Goal: Information Seeking & Learning: Check status

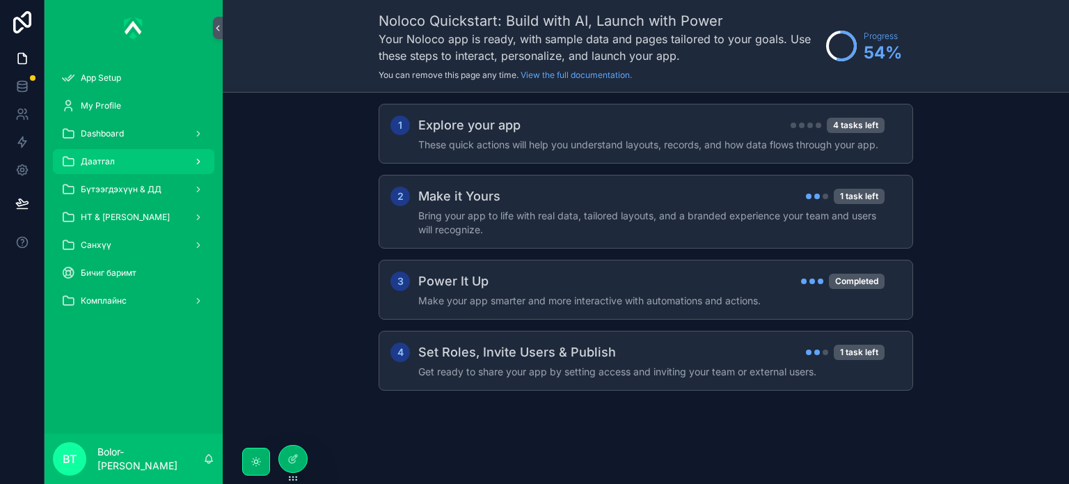
click at [132, 164] on div "Даатгал" at bounding box center [133, 161] width 145 height 22
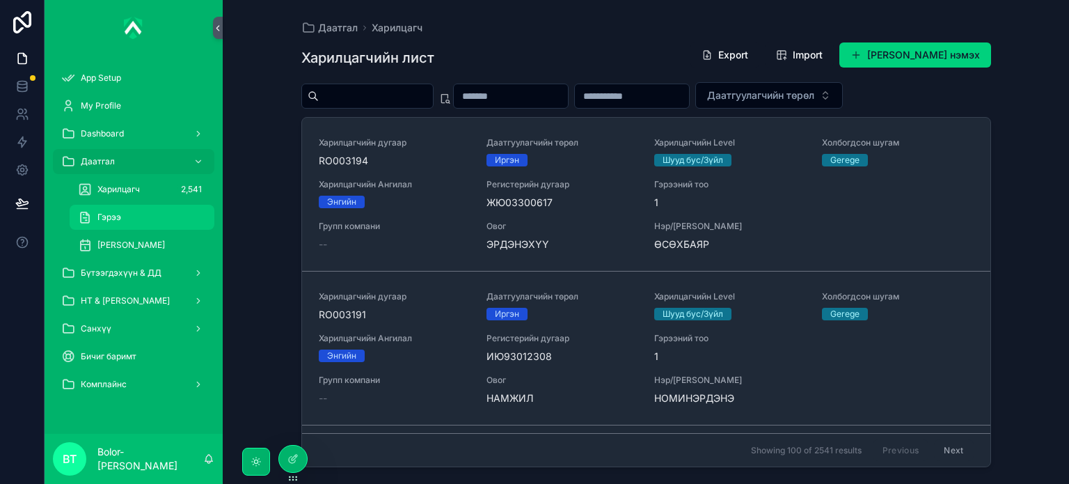
click at [136, 222] on div "Гэрээ" at bounding box center [142, 217] width 128 height 22
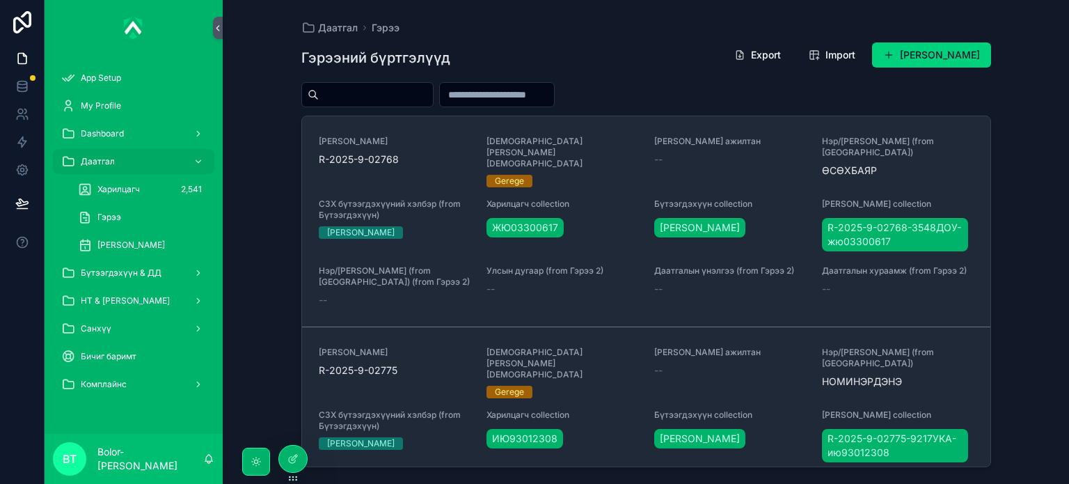
click at [413, 97] on input "scrollable content" at bounding box center [376, 94] width 114 height 19
click at [125, 238] on div "[PERSON_NAME]" at bounding box center [142, 245] width 128 height 22
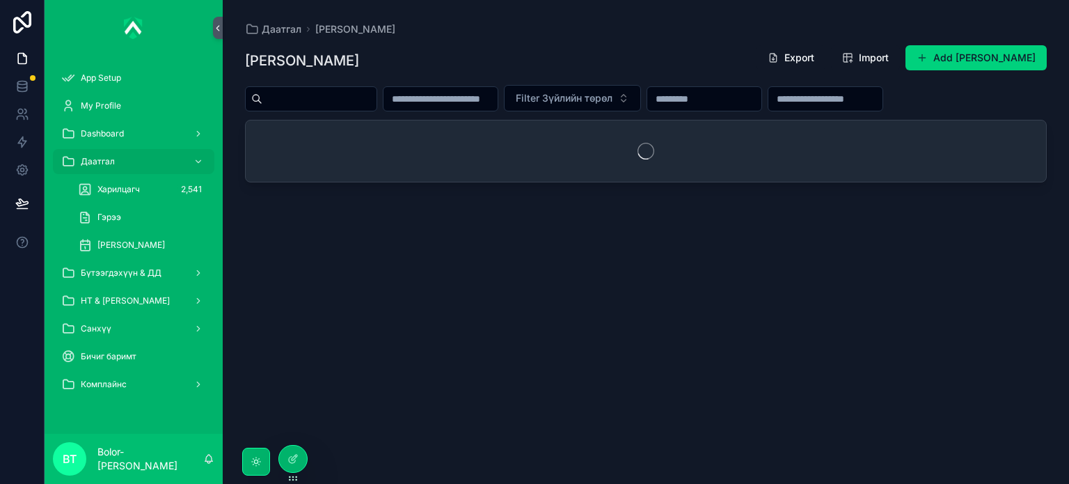
click at [326, 104] on input "scrollable content" at bounding box center [319, 98] width 114 height 19
paste input "**********"
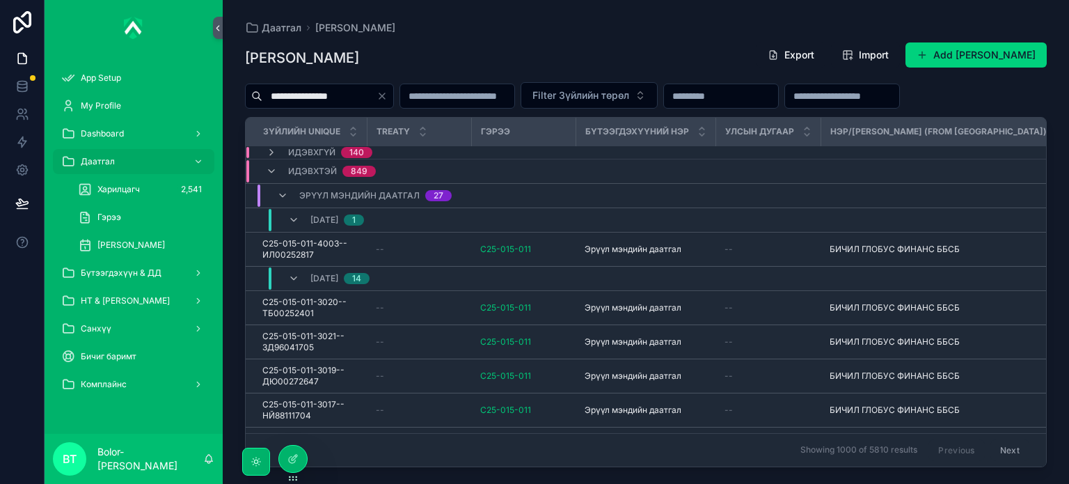
type input "**********"
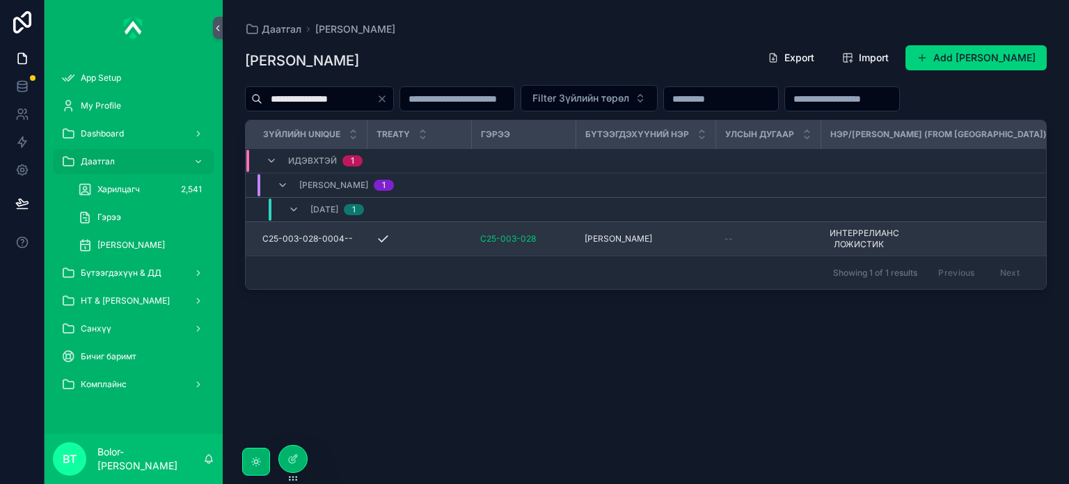
click at [419, 247] on td "scrollable content" at bounding box center [420, 239] width 104 height 34
click at [613, 238] on span "[PERSON_NAME]" at bounding box center [619, 238] width 68 height 11
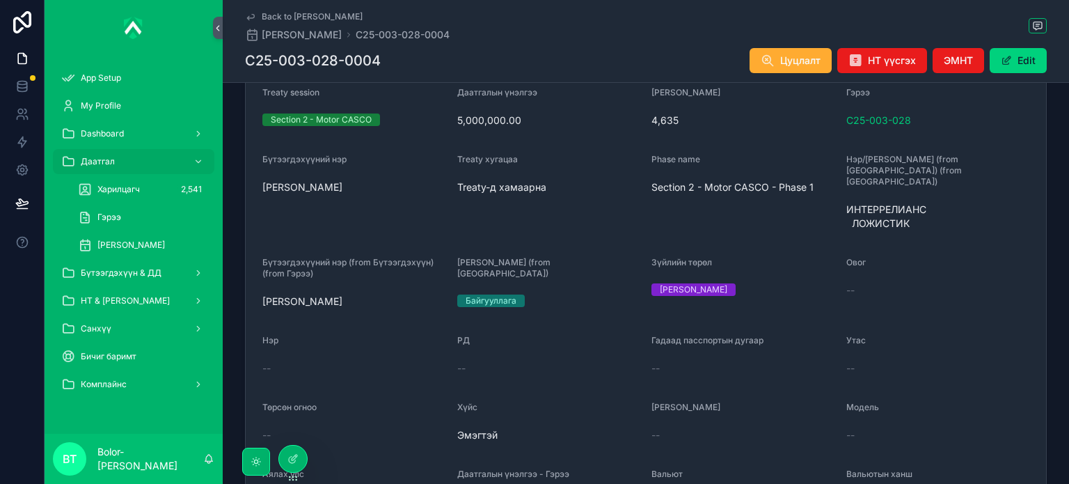
scroll to position [242, 0]
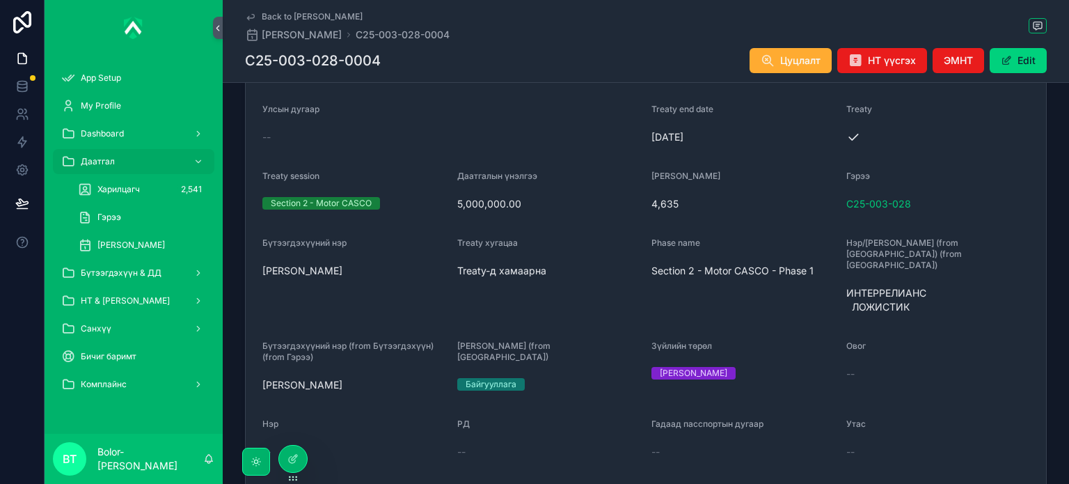
click at [523, 134] on div "--" at bounding box center [451, 137] width 378 height 14
click at [556, 130] on div "--" at bounding box center [451, 137] width 378 height 14
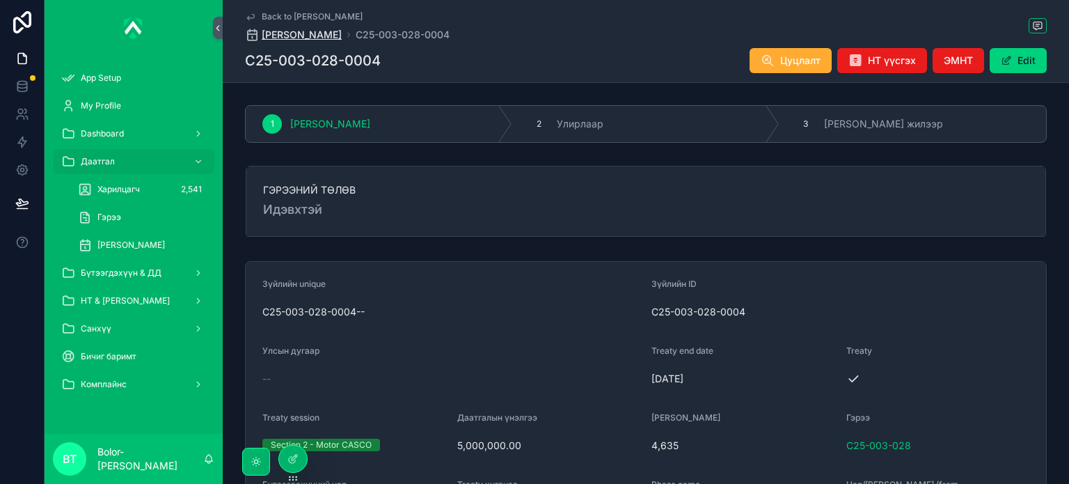
click at [310, 30] on span "[PERSON_NAME]" at bounding box center [302, 35] width 80 height 14
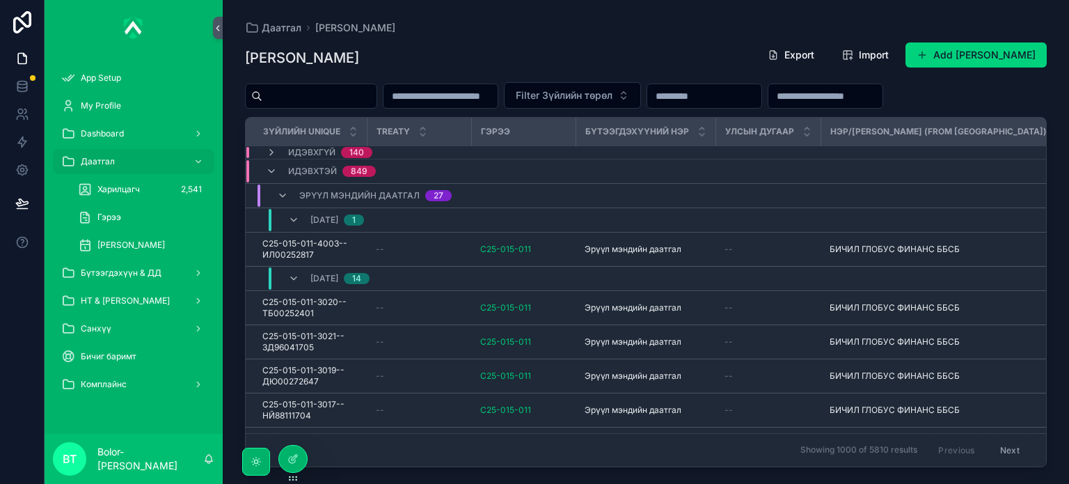
click at [369, 98] on input "scrollable content" at bounding box center [319, 95] width 114 height 19
paste input "**********"
type input "**********"
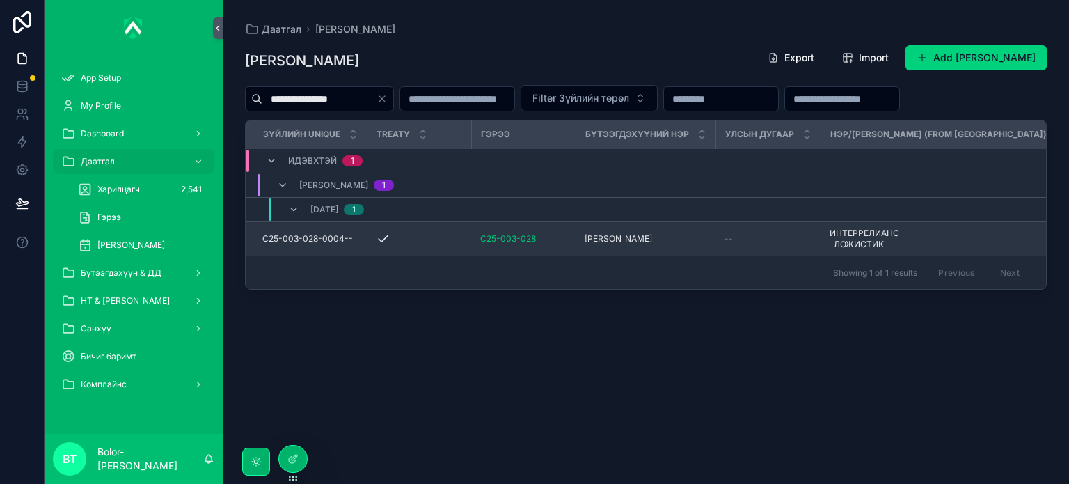
click at [571, 242] on td "C25-003-028" at bounding box center [524, 239] width 104 height 34
click at [356, 239] on div "C25-003-028-0004-- C25-003-028-0004--" at bounding box center [310, 238] width 97 height 11
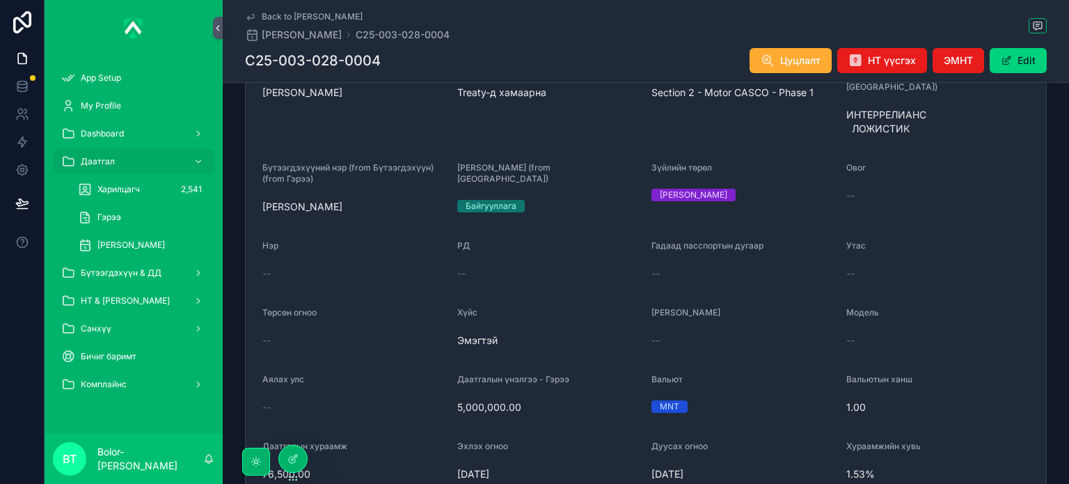
scroll to position [418, 0]
click at [551, 285] on form "Зүйлийн unique C25-003-028-0004-- Зүйлийн ID C25-003-028-0004 Улсын дугаар -- T…" at bounding box center [646, 246] width 801 height 805
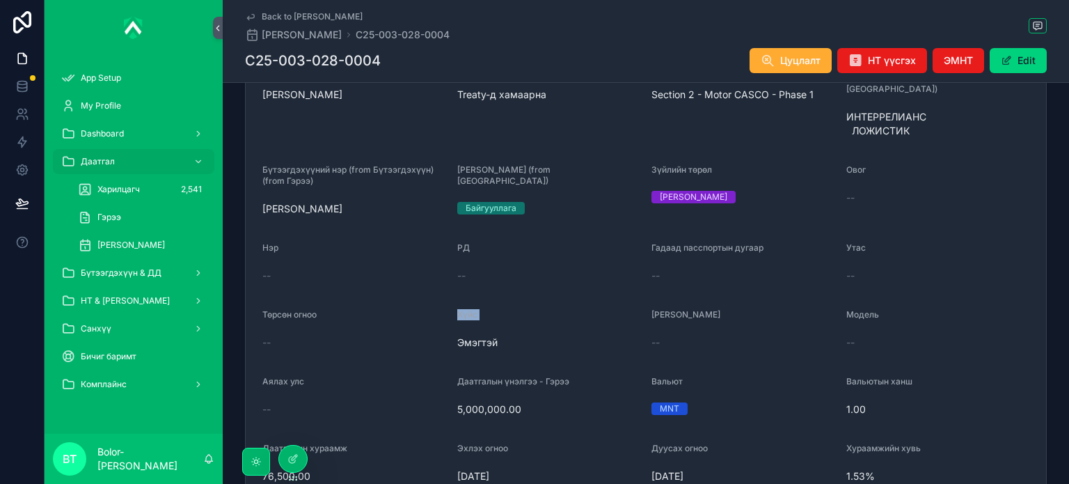
click at [551, 285] on form "Зүйлийн unique C25-003-028-0004-- Зүйлийн ID C25-003-028-0004 Улсын дугаар -- T…" at bounding box center [646, 246] width 801 height 805
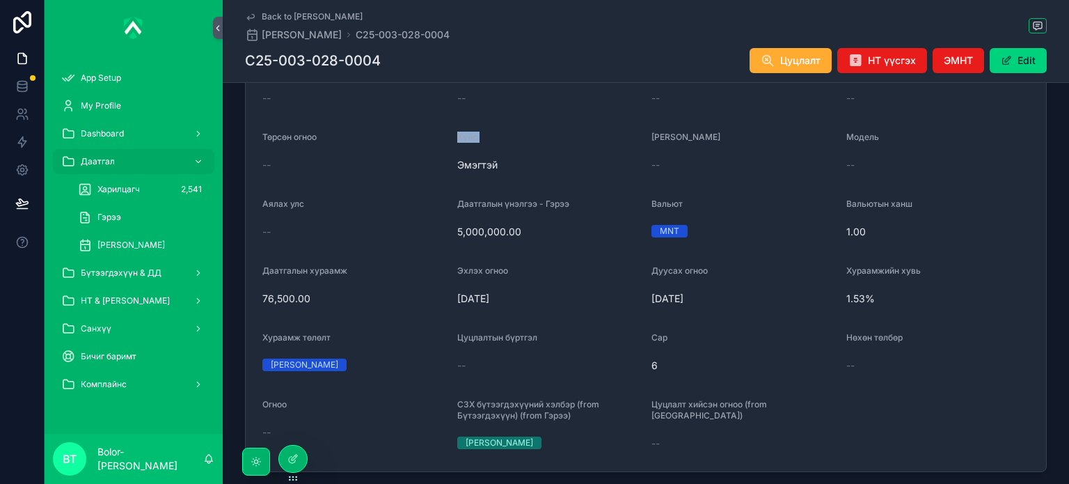
scroll to position [627, 0]
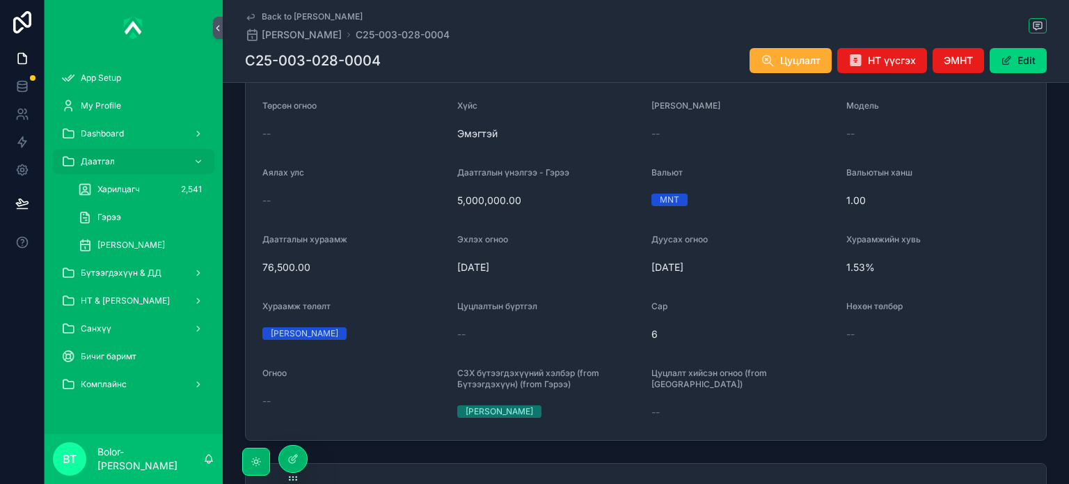
click at [516, 60] on div "C25-003-028-0004 Цуцлалт НТ үүсгэх ЭМНТ Edit" at bounding box center [646, 60] width 802 height 26
click at [585, 42] on div "Back to [PERSON_NAME] Зүйлийн дэлгэрэнгүй C25-003-028-0004 C25-003-028-0004 Цуц…" at bounding box center [646, 41] width 802 height 82
click at [128, 163] on div "Даатгал" at bounding box center [133, 161] width 145 height 22
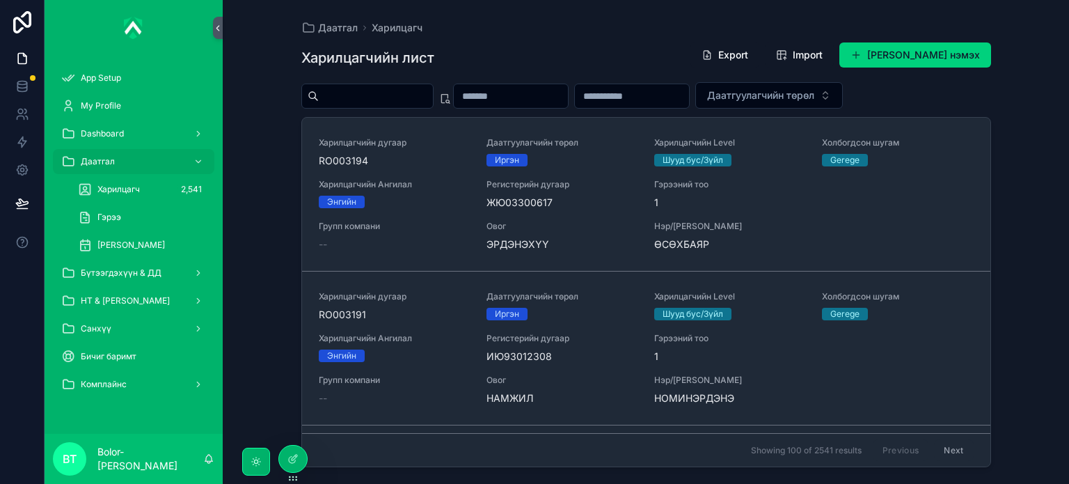
click at [1010, 306] on div "Даатгал Харилцагч Харилцагчийн лист Export Import Шинэ харилцагч нэмэх Даатгуул…" at bounding box center [646, 242] width 847 height 484
click at [1035, 336] on div "Даатгал Харилцагч Харилцагчийн лист Export Import Шинэ харилцагч нэмэх Даатгуул…" at bounding box center [646, 242] width 847 height 484
click at [1024, 242] on div "Даатгал Харилцагч Харилцагчийн лист Export Import Шинэ харилцагч нэмэх Даатгуул…" at bounding box center [646, 242] width 847 height 484
